Goal: Use online tool/utility: Utilize a website feature to perform a specific function

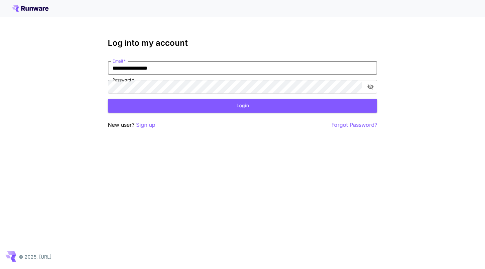
type input "**********"
click at [243, 106] on button "Login" at bounding box center [242, 106] width 269 height 14
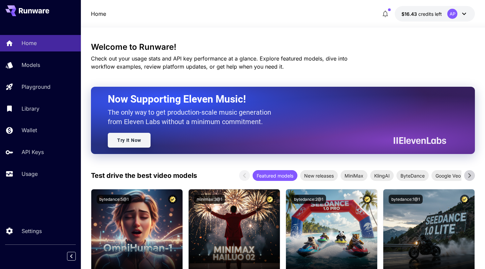
click at [127, 142] on link "Try It Now" at bounding box center [129, 140] width 43 height 15
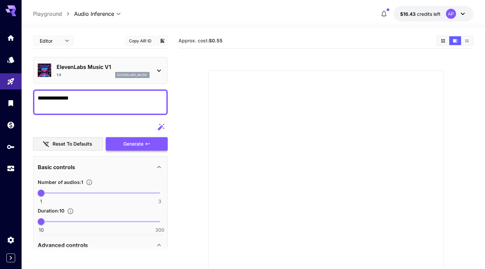
click at [135, 147] on div "Generate" at bounding box center [137, 144] width 62 height 14
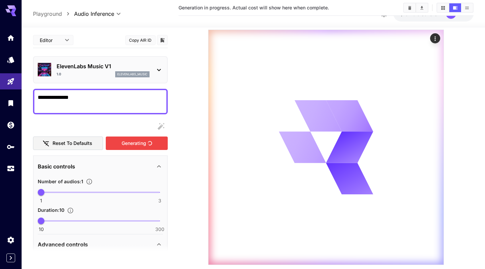
scroll to position [80, 0]
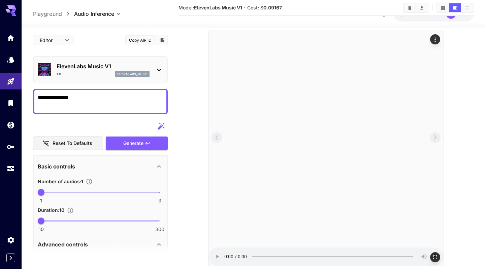
click at [226, 259] on audio at bounding box center [326, 148] width 235 height 235
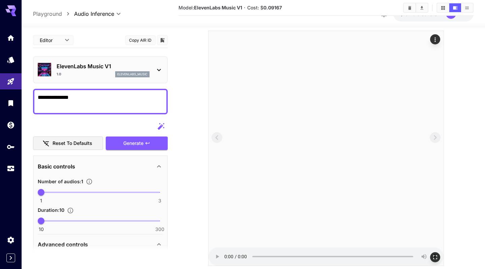
click at [226, 259] on audio at bounding box center [326, 148] width 235 height 235
click at [84, 108] on textarea "**********" at bounding box center [100, 102] width 125 height 16
click at [129, 139] on div "Generate" at bounding box center [137, 144] width 62 height 14
click at [225, 260] on audio at bounding box center [326, 148] width 235 height 235
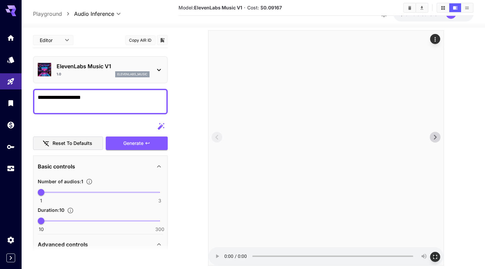
click at [223, 260] on audio at bounding box center [326, 148] width 235 height 235
click at [228, 258] on audio at bounding box center [326, 148] width 235 height 235
click at [225, 260] on audio at bounding box center [326, 148] width 235 height 235
click at [106, 99] on textarea "**********" at bounding box center [100, 102] width 125 height 16
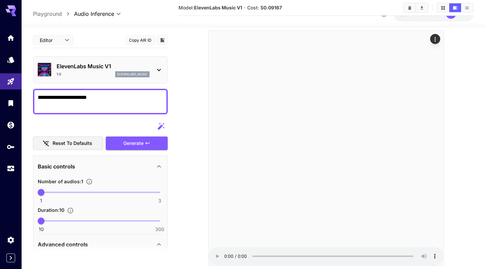
click at [132, 135] on div "Reset to defaults Generate" at bounding box center [100, 135] width 135 height 31
click at [137, 144] on div "Generate" at bounding box center [137, 144] width 62 height 14
click at [225, 259] on audio at bounding box center [326, 148] width 235 height 235
click at [226, 257] on audio at bounding box center [326, 148] width 235 height 235
click at [122, 100] on textarea "**********" at bounding box center [100, 102] width 125 height 16
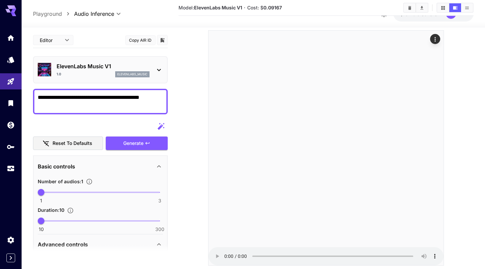
click at [126, 141] on div "Generate" at bounding box center [137, 144] width 62 height 14
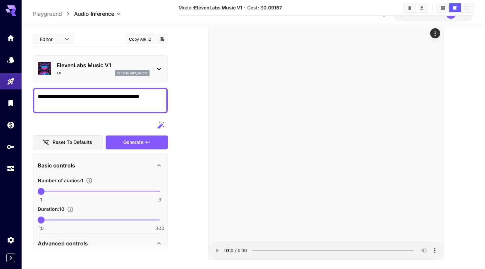
scroll to position [80, 0]
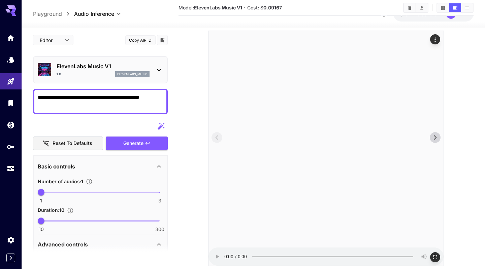
click at [224, 260] on audio at bounding box center [326, 148] width 235 height 235
click at [227, 260] on audio at bounding box center [326, 148] width 235 height 235
click at [48, 100] on textarea "**********" at bounding box center [100, 102] width 125 height 16
type textarea "**********"
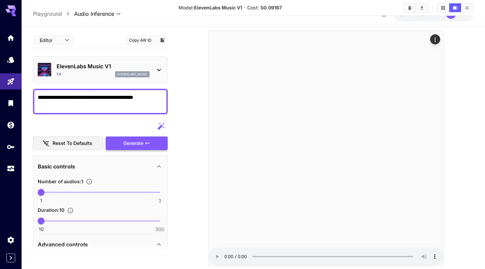
click at [146, 150] on div "Generate" at bounding box center [137, 144] width 62 height 14
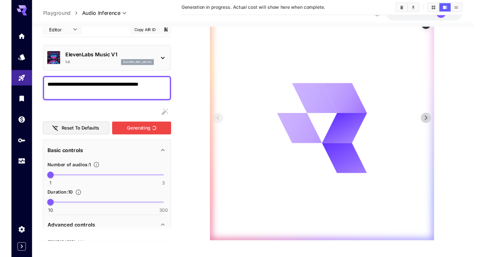
scroll to position [94, 0]
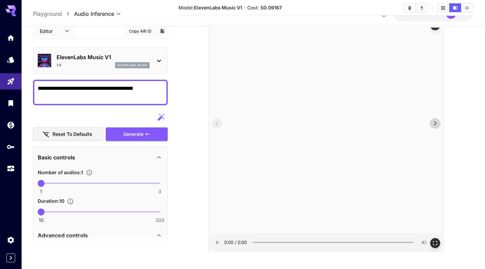
click at [222, 246] on audio at bounding box center [326, 134] width 235 height 235
click at [224, 245] on audio at bounding box center [326, 134] width 235 height 235
drag, startPoint x: 277, startPoint y: 246, endPoint x: 220, endPoint y: 247, distance: 56.9
click at [221, 247] on audio at bounding box center [326, 134] width 235 height 235
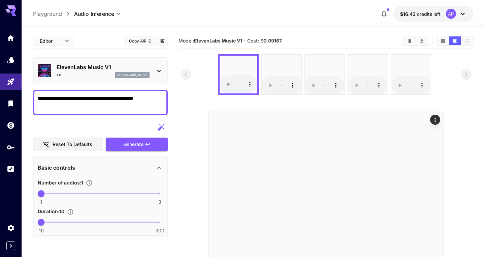
scroll to position [0, 0]
click at [12, 36] on icon "Home" at bounding box center [11, 36] width 7 height 6
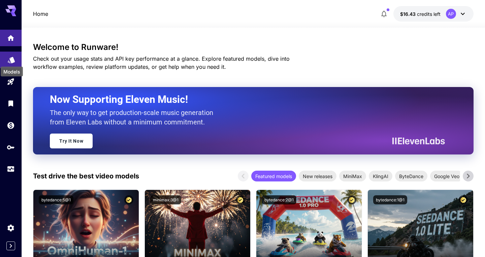
click at [13, 56] on icon "Models" at bounding box center [11, 58] width 7 height 6
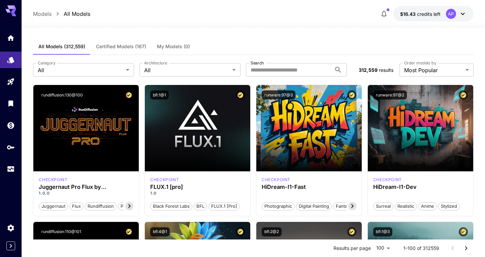
click at [457, 14] on div "AP" at bounding box center [456, 14] width 21 height 10
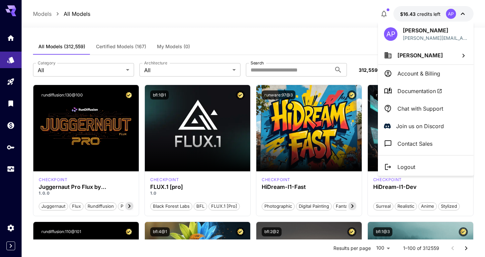
click at [300, 21] on div at bounding box center [242, 128] width 485 height 257
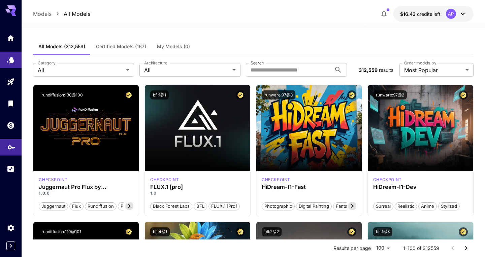
click at [12, 148] on icon "API Keys" at bounding box center [11, 146] width 7 height 4
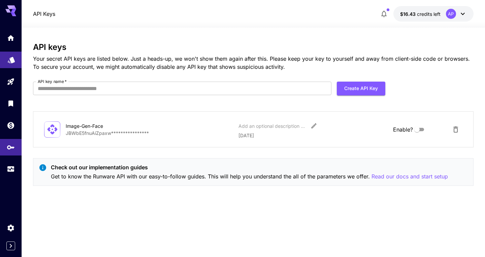
click at [8, 57] on icon "Models" at bounding box center [11, 58] width 8 height 8
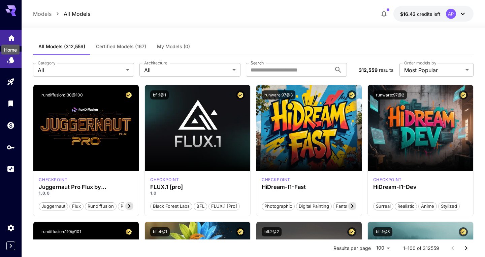
click at [11, 38] on icon "Home" at bounding box center [11, 36] width 8 height 8
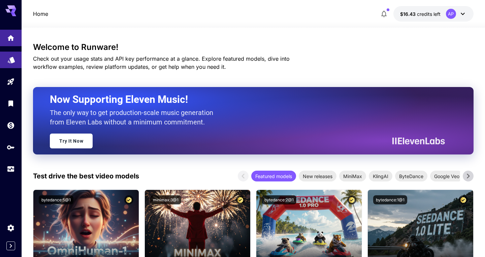
click at [11, 63] on link at bounding box center [11, 60] width 22 height 17
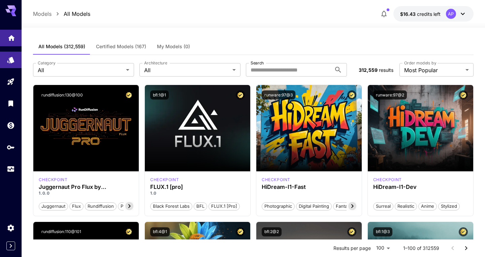
click at [11, 41] on link at bounding box center [11, 38] width 22 height 17
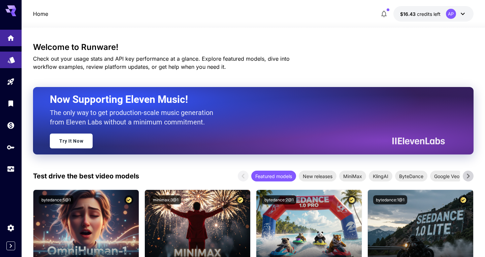
click at [17, 62] on link at bounding box center [11, 60] width 22 height 17
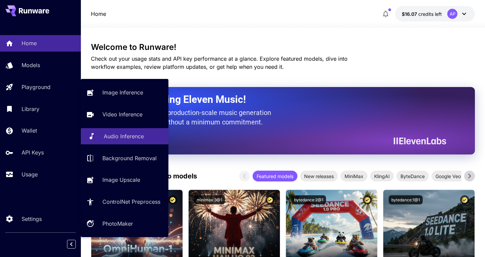
click at [116, 132] on p "Audio Inference" at bounding box center [124, 136] width 40 height 8
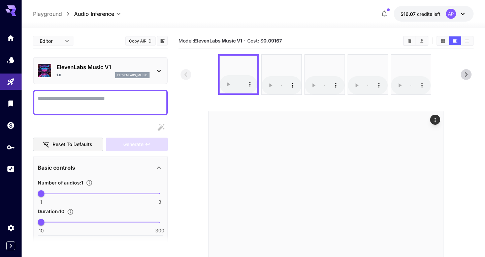
click at [103, 66] on p "ElevenLabs Music V1" at bounding box center [103, 67] width 93 height 8
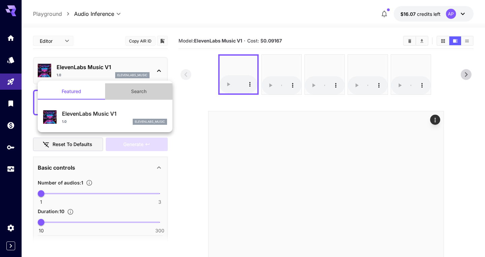
click at [127, 90] on button "Search" at bounding box center [138, 91] width 67 height 16
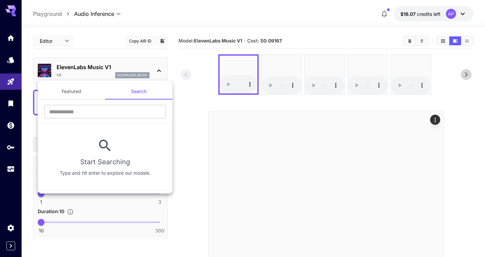
click at [87, 92] on button "Featured" at bounding box center [71, 91] width 67 height 16
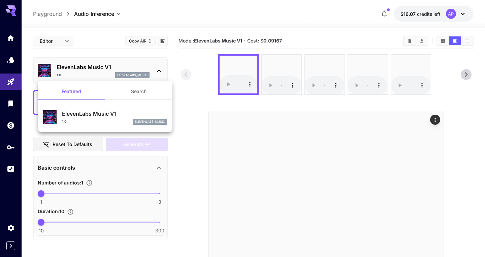
click at [107, 43] on div at bounding box center [242, 128] width 485 height 257
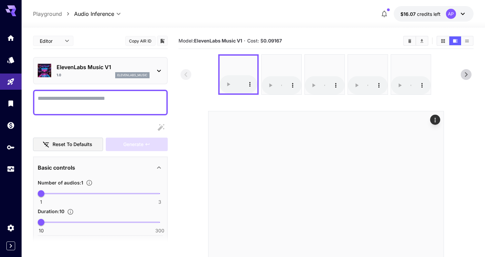
click at [123, 105] on textarea "Display cost in response" at bounding box center [100, 102] width 125 height 16
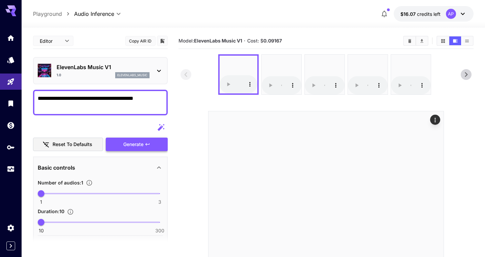
type textarea "**********"
click at [125, 140] on div "Generate" at bounding box center [137, 144] width 62 height 14
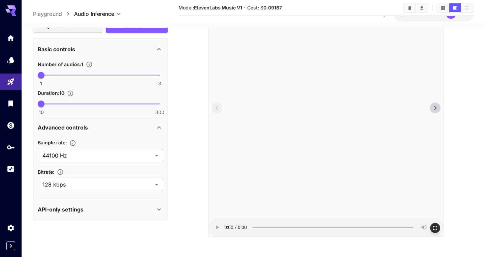
scroll to position [110, 0]
drag, startPoint x: 420, startPoint y: 7, endPoint x: 453, endPoint y: 91, distance: 89.8
click at [453, 91] on section "Model: ElevenLabs Music V1 · Cost: $ 0.09167" at bounding box center [326, 80] width 295 height 314
click at [228, 228] on audio at bounding box center [326, 118] width 235 height 235
click at [227, 229] on audio at bounding box center [326, 118] width 235 height 235
